Goal: Task Accomplishment & Management: Manage account settings

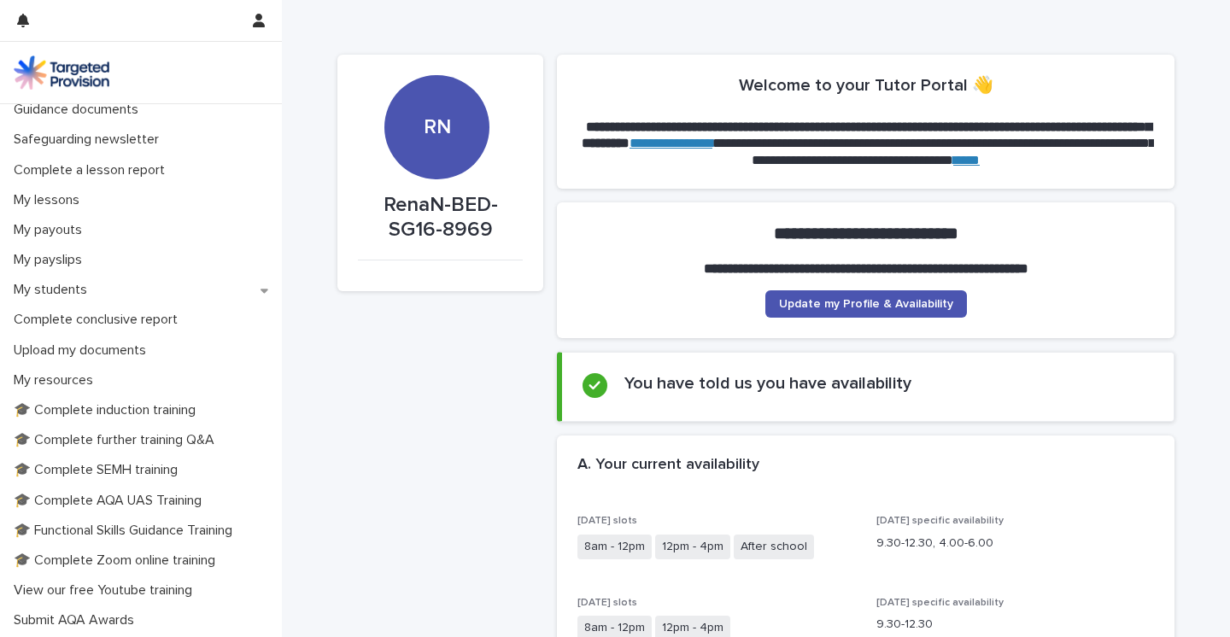
scroll to position [151, 0]
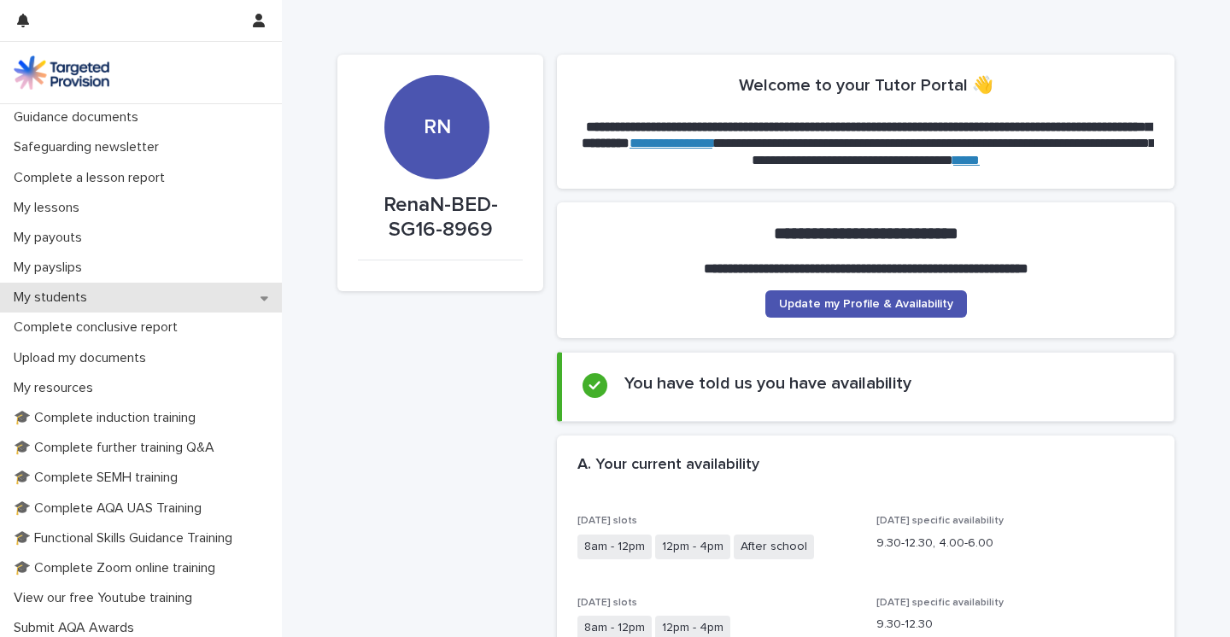
click at [255, 293] on div "My students" at bounding box center [141, 298] width 282 height 30
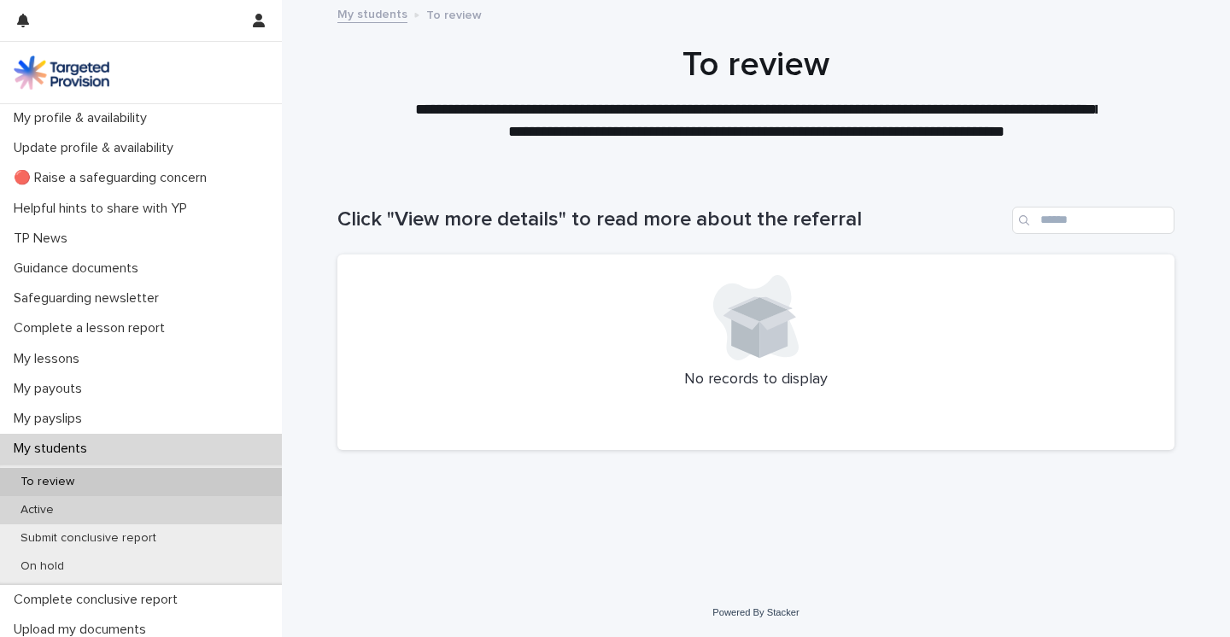
click at [66, 508] on p "Active" at bounding box center [37, 510] width 61 height 15
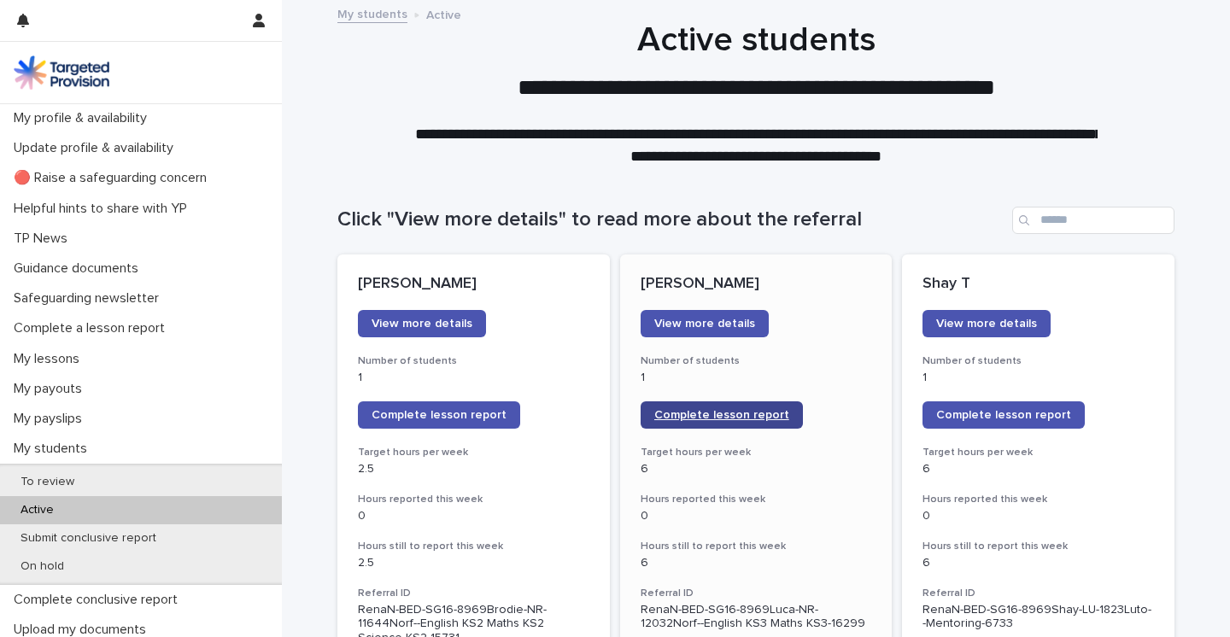
click at [743, 418] on span "Complete lesson report" at bounding box center [721, 415] width 135 height 12
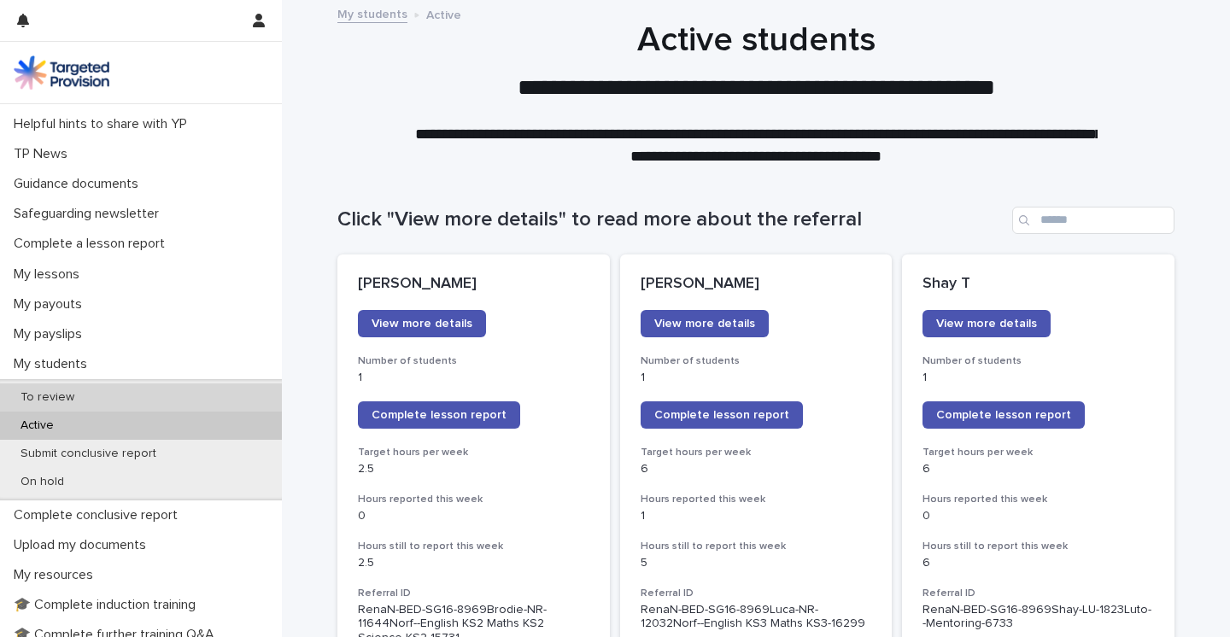
scroll to position [87, 0]
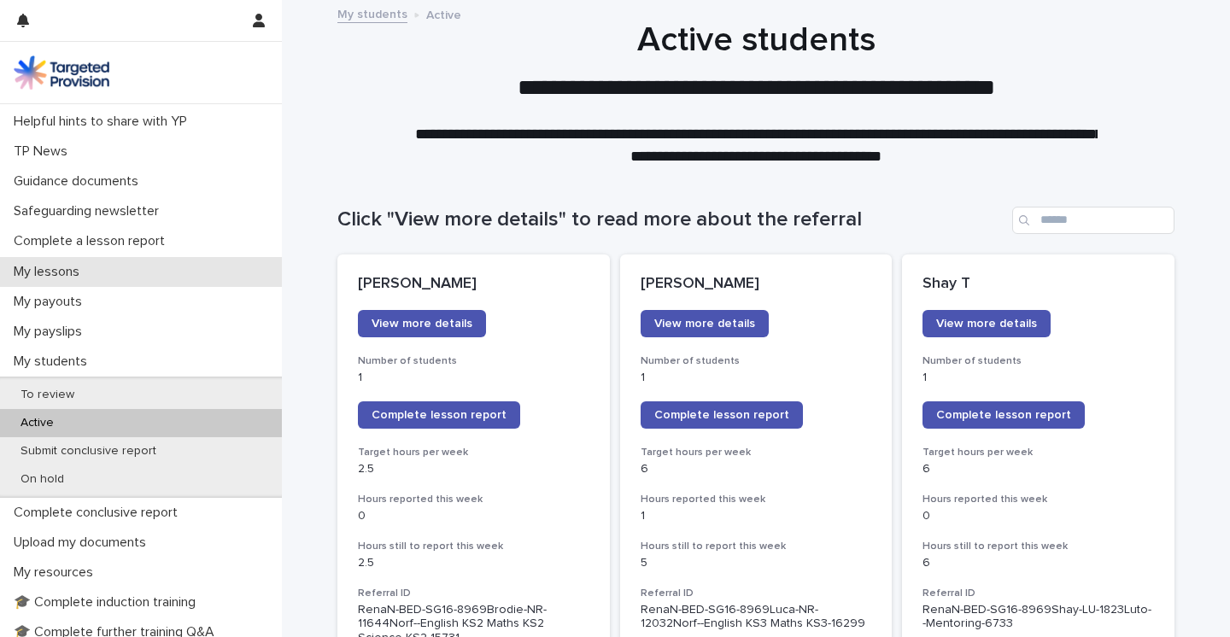
click at [80, 267] on p "My lessons" at bounding box center [50, 272] width 86 height 16
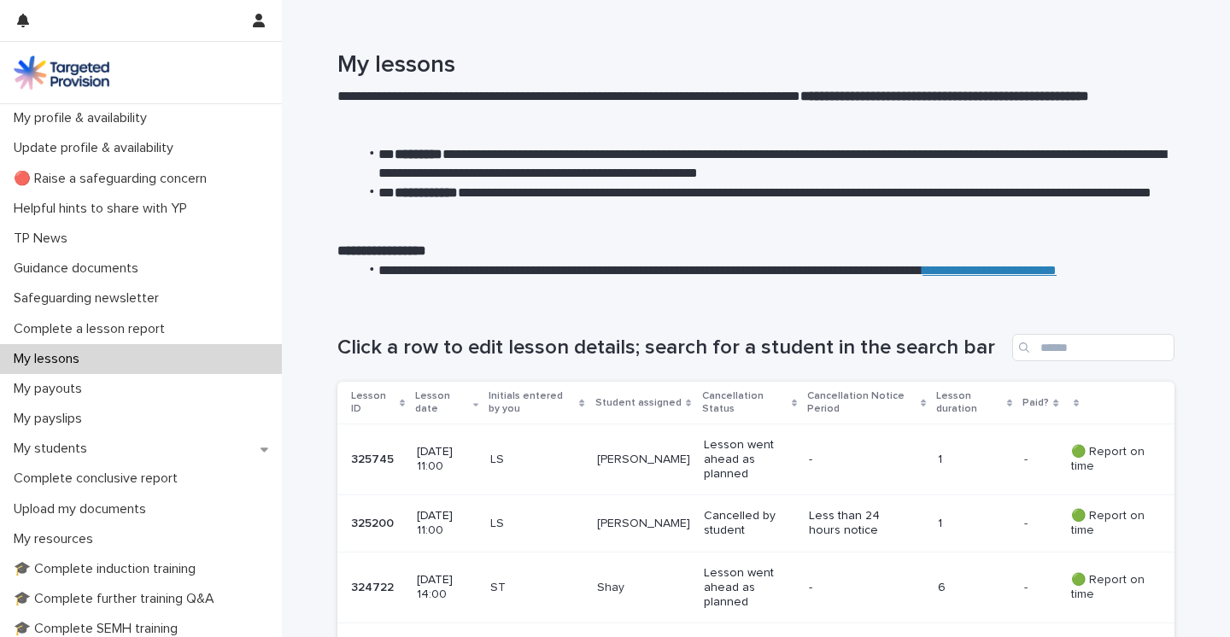
click at [693, 477] on td "Luca" at bounding box center [643, 459] width 107 height 71
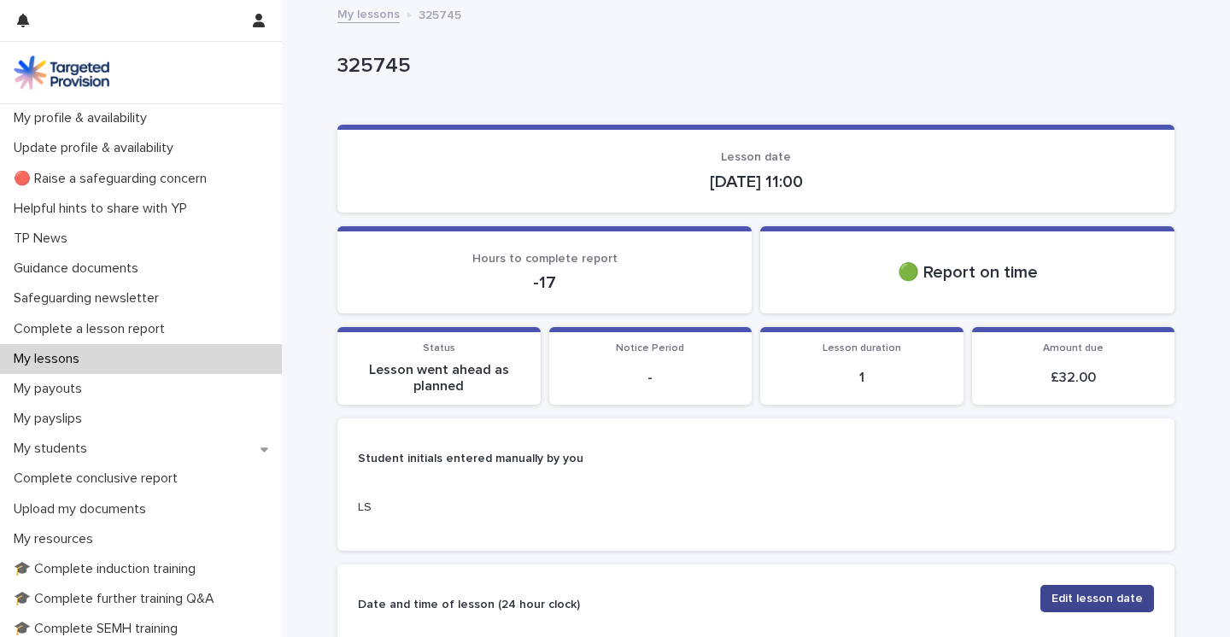
click at [1101, 600] on span "Edit lesson date" at bounding box center [1096, 598] width 91 height 17
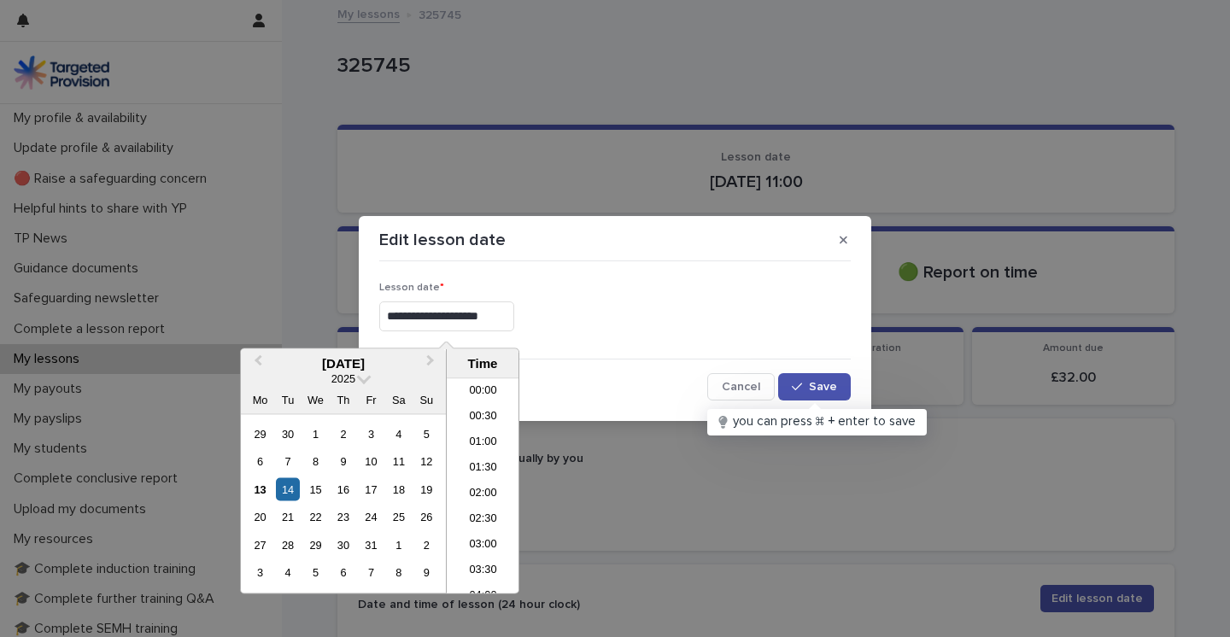
click at [460, 319] on input "**********" at bounding box center [446, 316] width 135 height 30
click at [256, 487] on div "13" at bounding box center [260, 488] width 23 height 23
type input "**********"
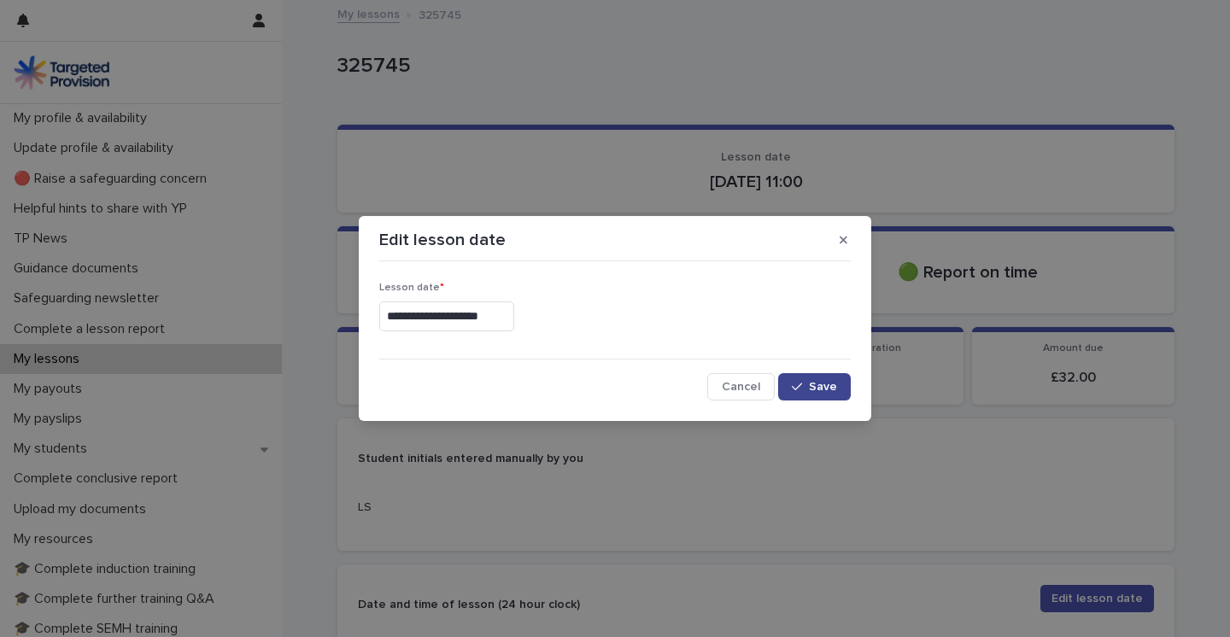
click at [827, 383] on span "Save" at bounding box center [823, 387] width 28 height 12
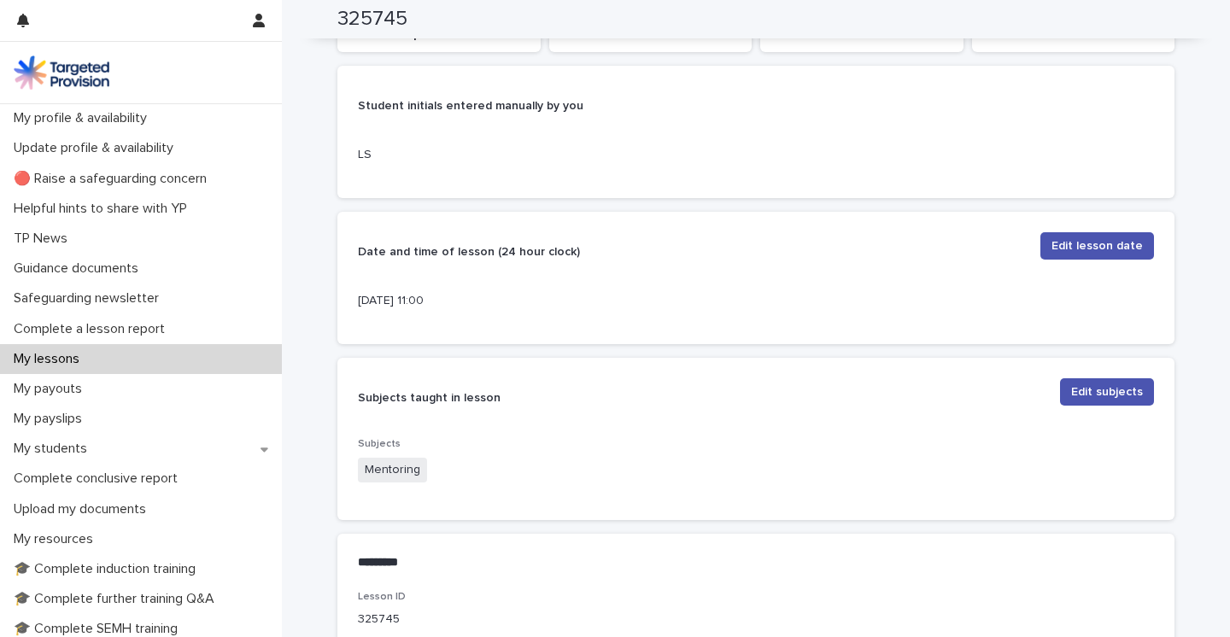
scroll to position [396, 0]
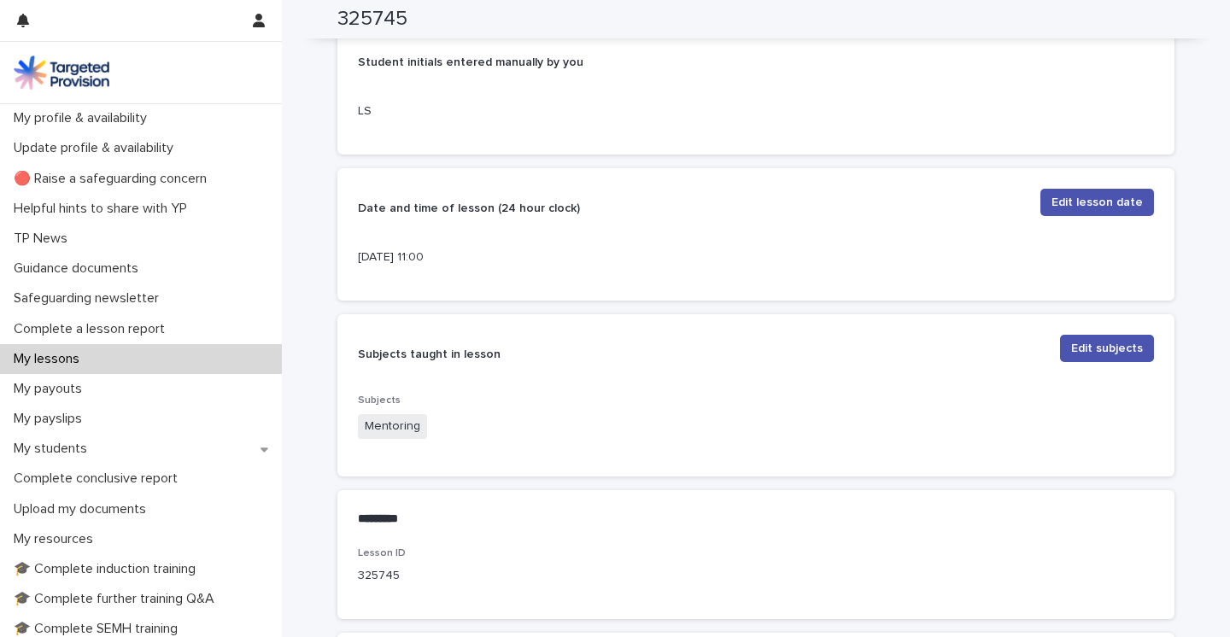
click at [137, 360] on div "My lessons" at bounding box center [141, 359] width 282 height 30
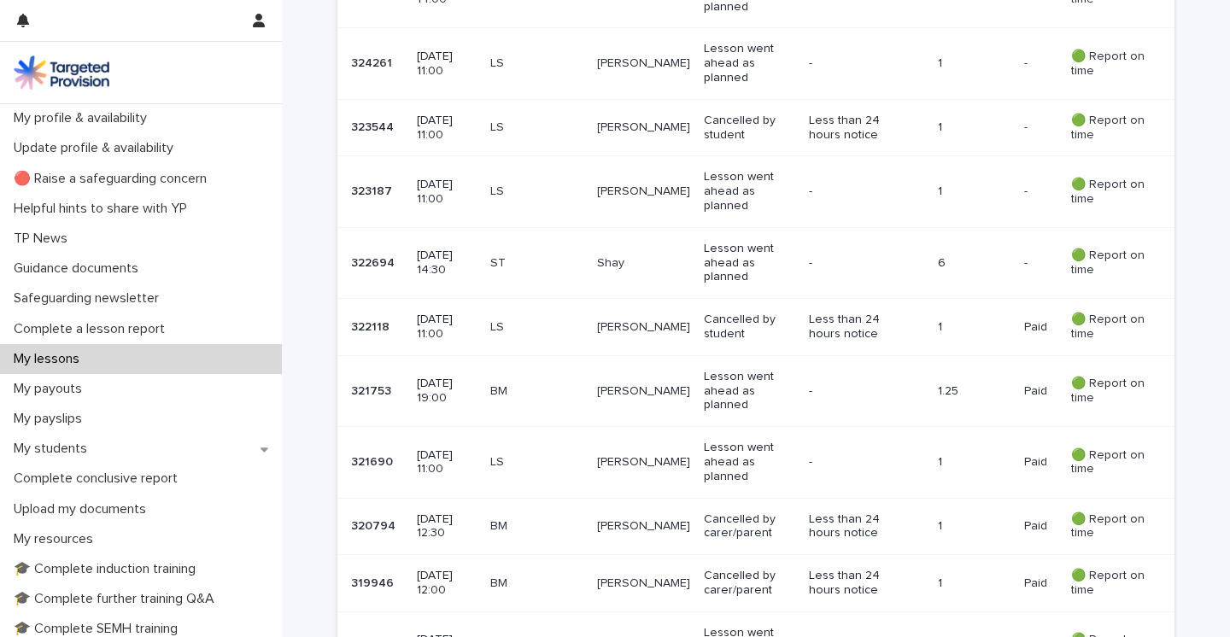
scroll to position [594, 0]
click at [1029, 265] on p "-" at bounding box center [1027, 263] width 7 height 18
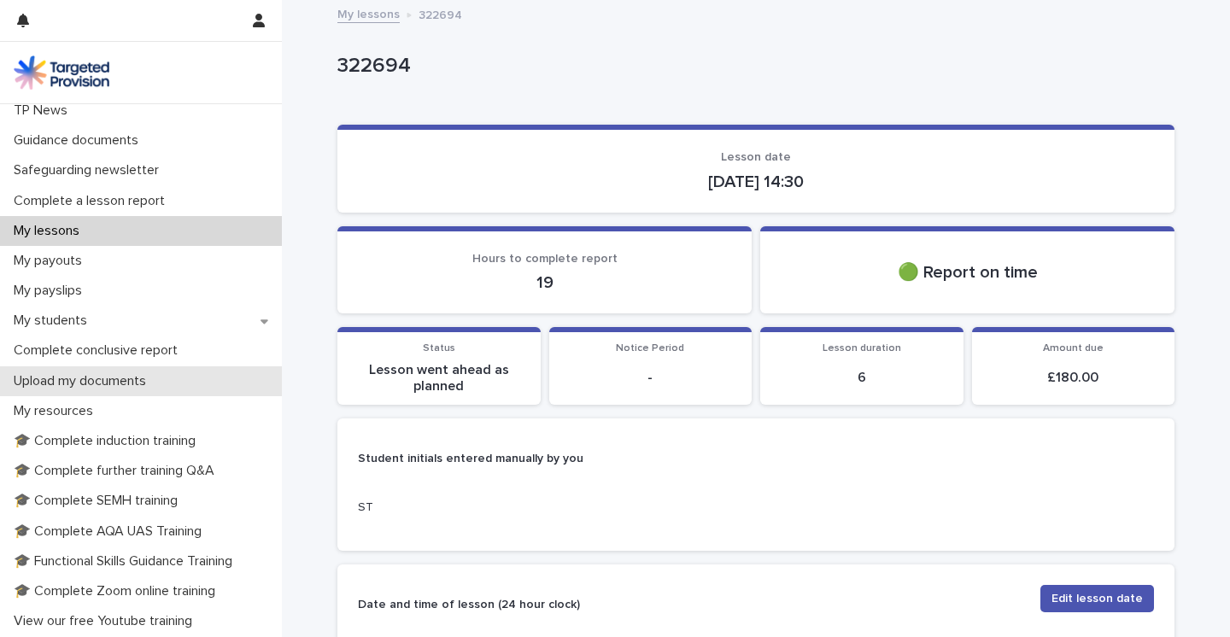
scroll to position [129, 0]
